Goal: Check status: Check status

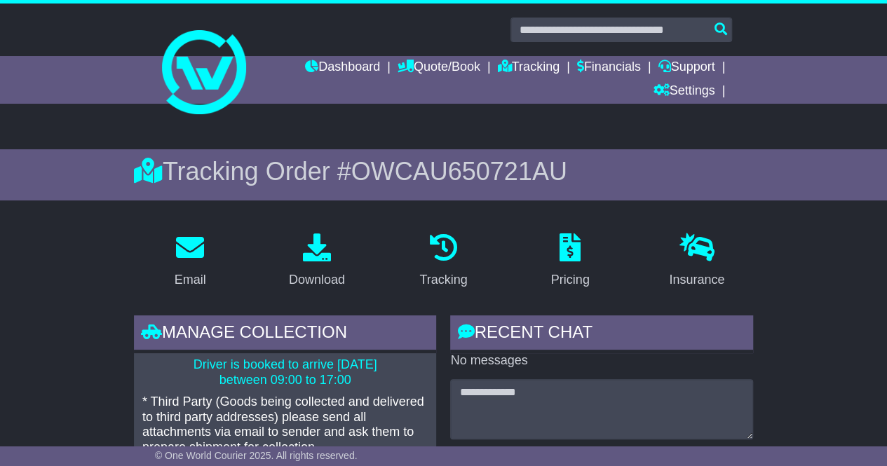
click at [341, 68] on link "Dashboard" at bounding box center [342, 68] width 75 height 24
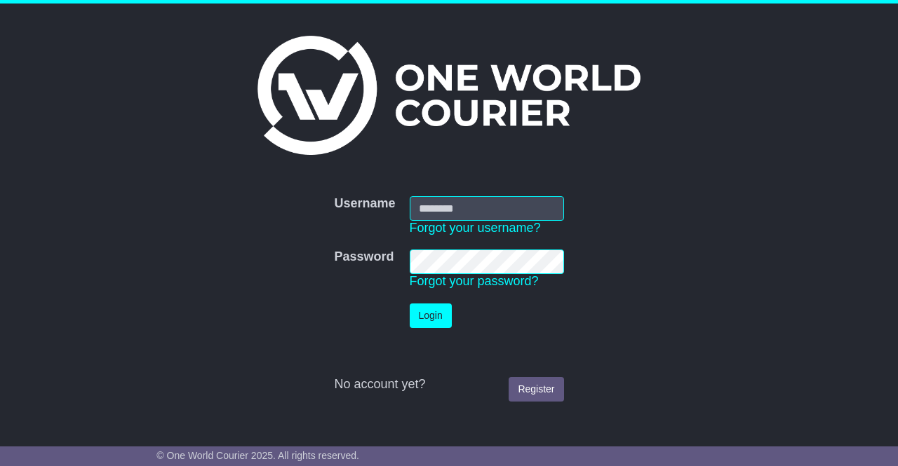
type input "**********"
click at [435, 321] on button "Login" at bounding box center [431, 316] width 42 height 25
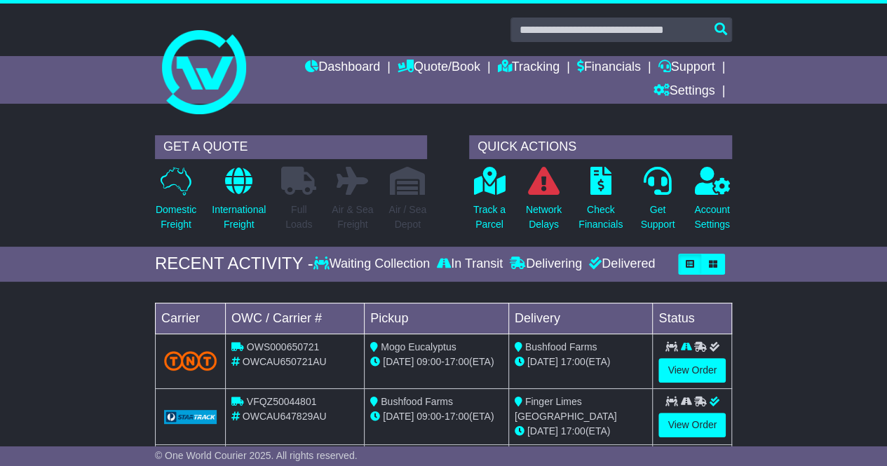
scroll to position [25, 0]
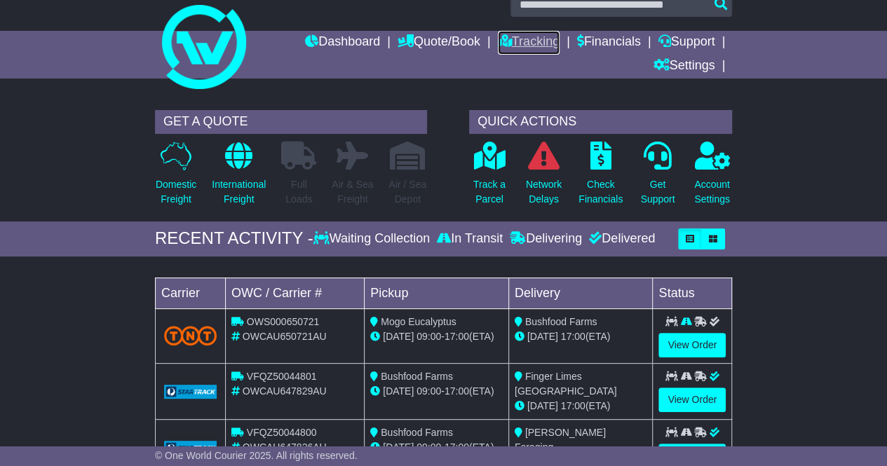
click at [522, 37] on link "Tracking" at bounding box center [529, 43] width 62 height 24
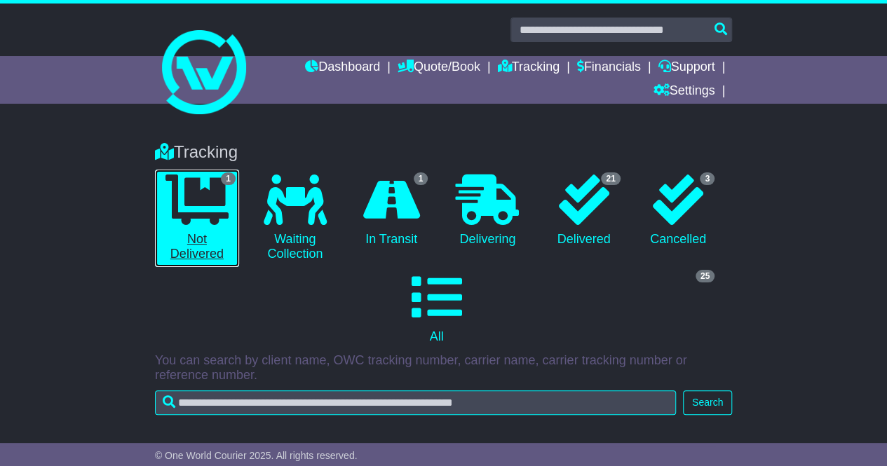
click at [199, 208] on icon at bounding box center [197, 200] width 63 height 51
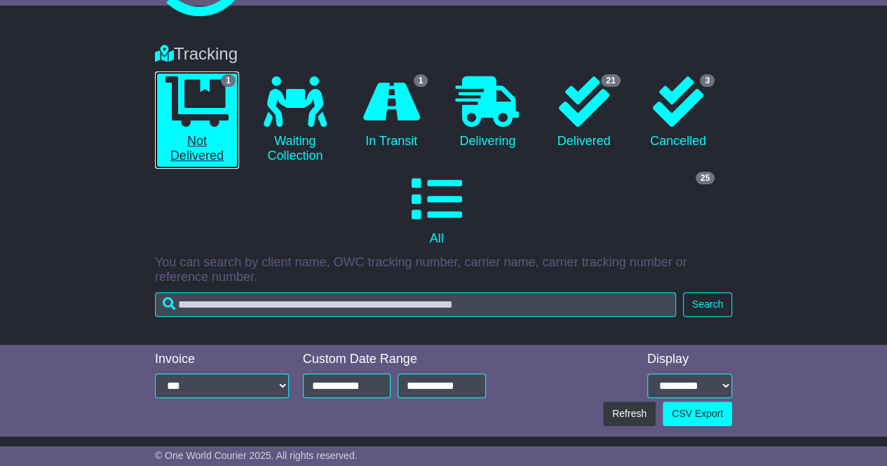
scroll to position [97, 0]
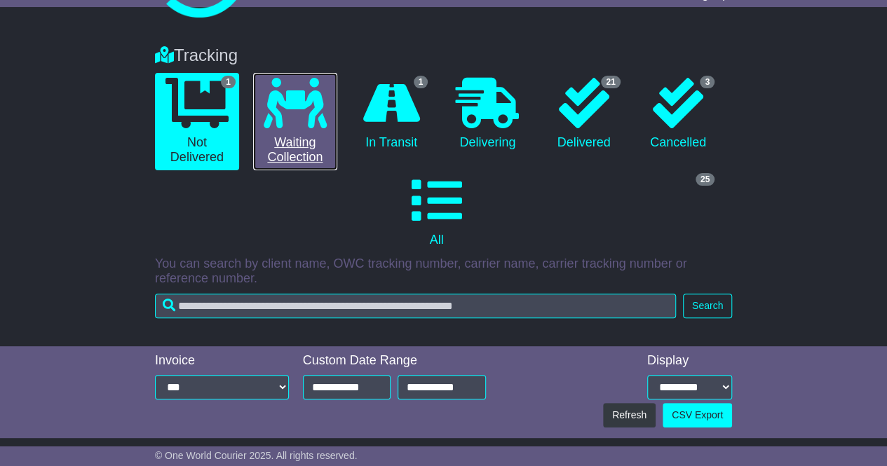
click at [290, 145] on link "0 Waiting Collection" at bounding box center [295, 122] width 84 height 98
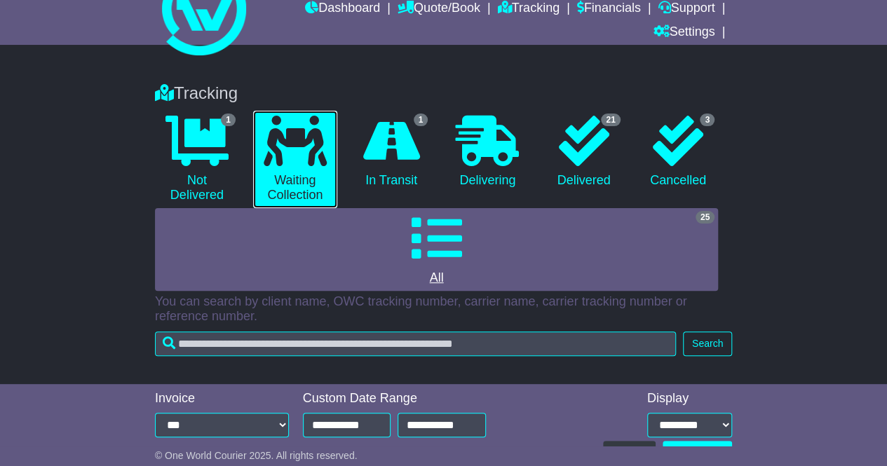
scroll to position [58, 0]
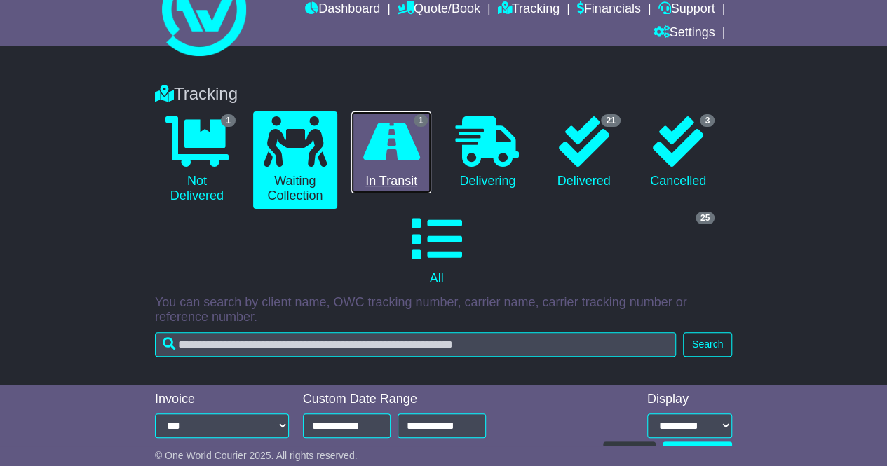
click at [399, 138] on icon at bounding box center [391, 141] width 57 height 51
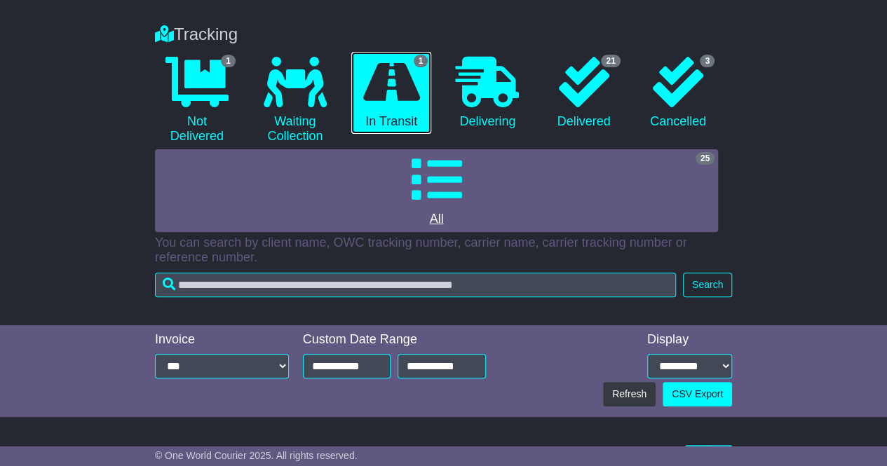
scroll to position [32, 0]
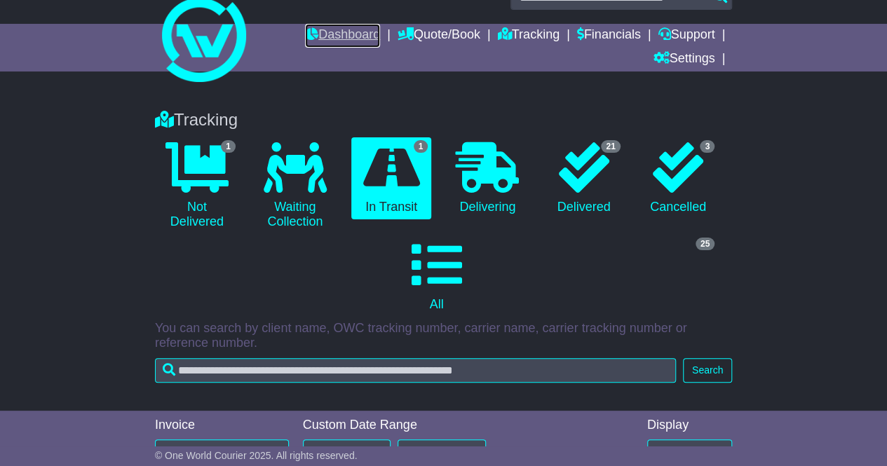
click at [336, 43] on link "Dashboard" at bounding box center [342, 36] width 75 height 24
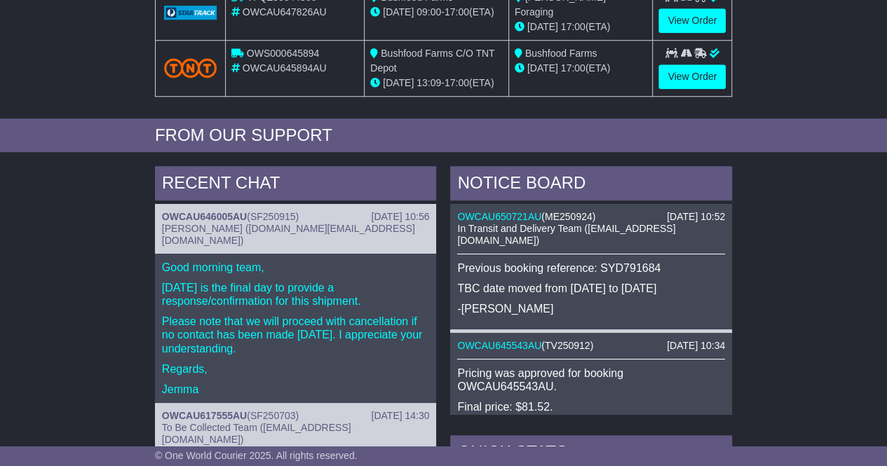
scroll to position [507, 0]
